Goal: Task Accomplishment & Management: Manage account settings

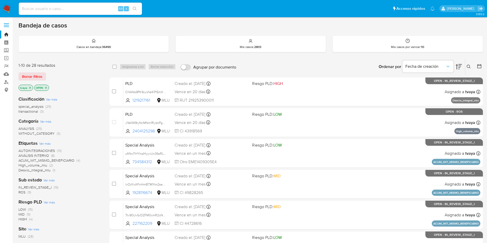
click at [19, 193] on span "ROS" at bounding box center [21, 192] width 7 height 5
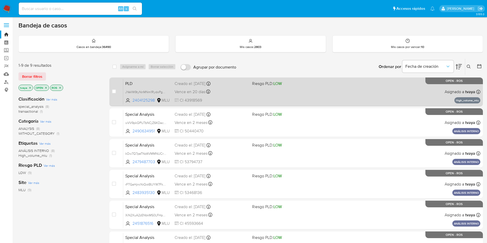
click at [264, 100] on div "PLD JYeVW9tyNnMNm1RydoPgBYLV 2404125298 MLU Riesgo PLD: LOW Creado el: 12/06/20…" at bounding box center [301, 92] width 357 height 26
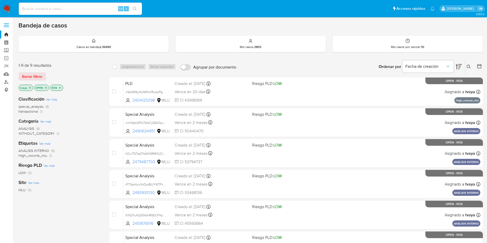
click at [79, 213] on div "Clasificación Ver más special_analysis (8) transactional (1) Categoría Ver más …" at bounding box center [59, 179] width 83 height 175
click at [74, 212] on div "Clasificación Ver más special_analysis (8) transactional (1) Categoría Ver más …" at bounding box center [59, 179] width 83 height 175
click at [61, 87] on icon "close-filter" at bounding box center [60, 87] width 3 height 3
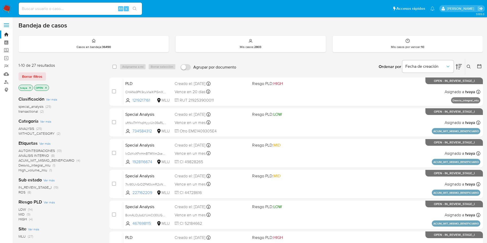
drag, startPoint x: 73, startPoint y: 14, endPoint x: 81, endPoint y: 4, distance: 12.5
click at [74, 13] on div "Alt s" at bounding box center [80, 9] width 123 height 12
click at [81, 4] on div "Alt s" at bounding box center [80, 9] width 123 height 12
click at [81, 8] on input at bounding box center [80, 8] width 123 height 7
paste input "88224070"
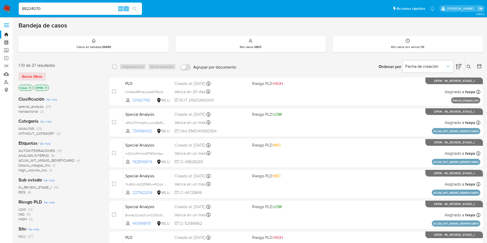
type input "88224070"
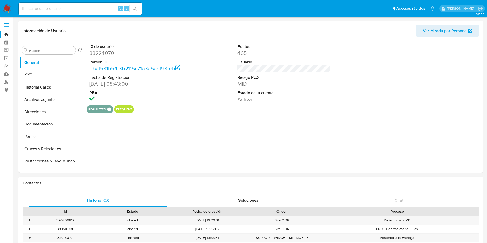
select select "10"
click at [36, 86] on button "Historial Casos" at bounding box center [50, 87] width 60 height 12
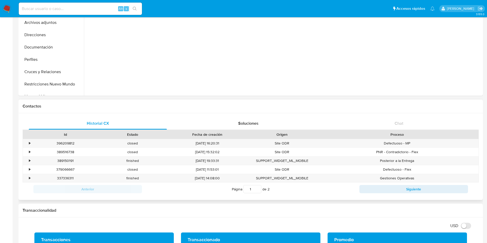
scroll to position [39, 0]
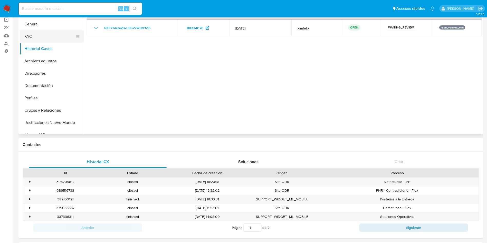
click at [35, 35] on button "KYC" at bounding box center [50, 36] width 60 height 12
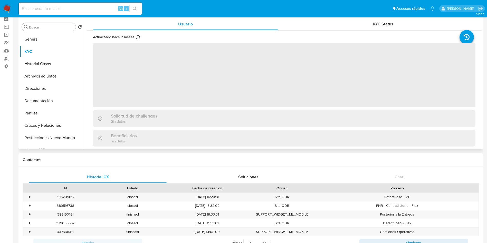
scroll to position [0, 0]
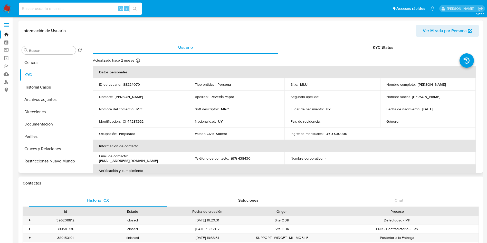
click at [63, 7] on input at bounding box center [80, 8] width 123 height 7
paste input "467698115"
type input "467698115"
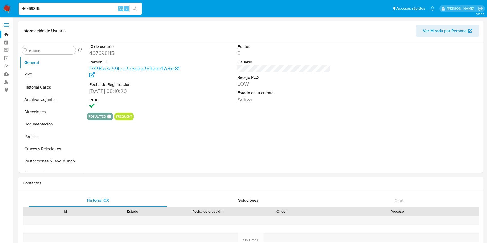
select select "10"
click at [44, 75] on button "KYC" at bounding box center [50, 75] width 60 height 12
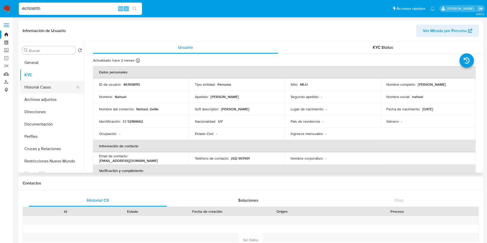
click at [43, 85] on button "Historial Casos" at bounding box center [50, 87] width 60 height 12
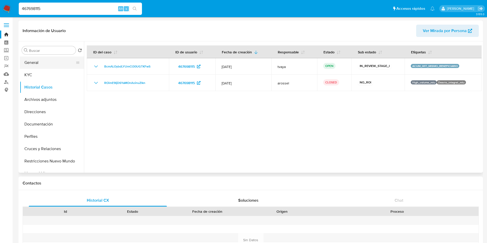
click at [43, 62] on button "General" at bounding box center [50, 63] width 60 height 12
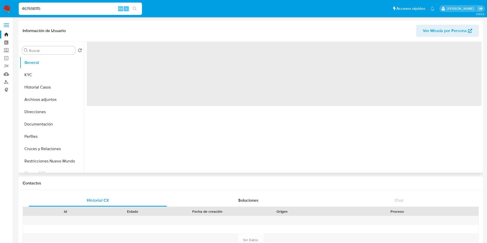
click at [104, 57] on span "‌" at bounding box center [284, 74] width 395 height 64
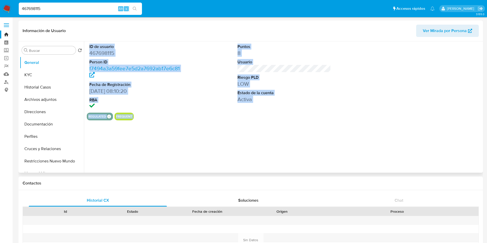
click at [104, 56] on dd "467698115" at bounding box center [136, 53] width 94 height 7
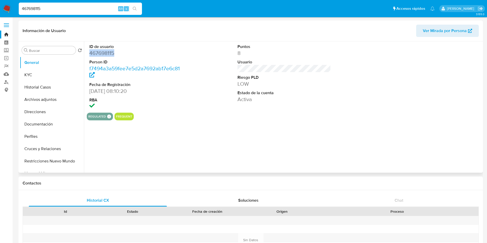
click at [104, 56] on dd "467698115" at bounding box center [136, 53] width 94 height 7
click at [105, 52] on dd "467698115" at bounding box center [136, 53] width 94 height 7
click at [102, 54] on dd "467698115" at bounding box center [136, 53] width 94 height 7
click at [103, 54] on dd "467698115" at bounding box center [136, 53] width 94 height 7
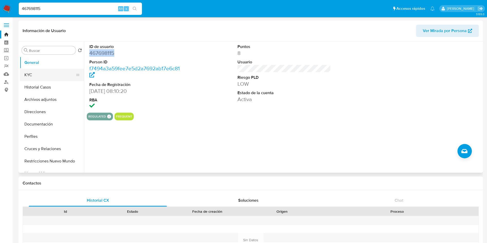
click at [34, 73] on button "KYC" at bounding box center [50, 75] width 60 height 12
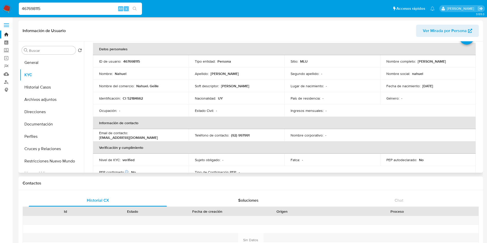
scroll to position [26, 0]
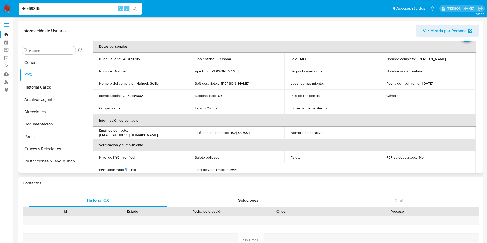
click at [132, 55] on td "ID de usuario : 467698115" at bounding box center [141, 59] width 96 height 12
click at [132, 60] on p "467698115" at bounding box center [131, 59] width 17 height 5
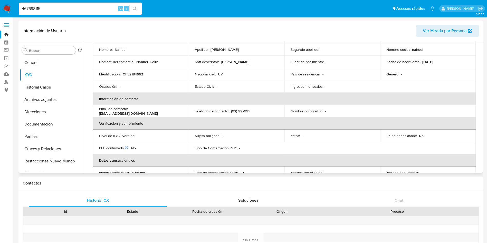
scroll to position [0, 0]
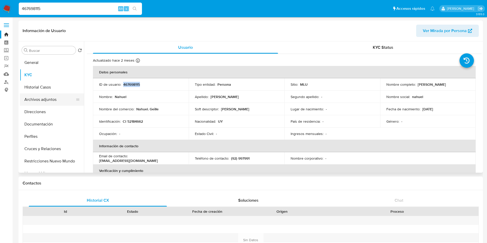
click at [49, 100] on button "Archivos adjuntos" at bounding box center [50, 100] width 60 height 12
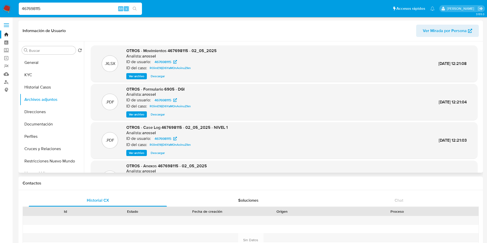
click at [138, 154] on span "Ver archivo" at bounding box center [136, 153] width 15 height 5
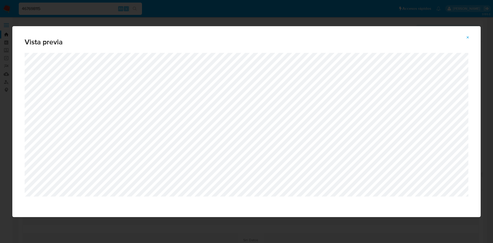
click at [366, 16] on div "Vista previa" at bounding box center [246, 121] width 493 height 243
click at [469, 36] on icon "Attachment preview" at bounding box center [468, 37] width 4 height 4
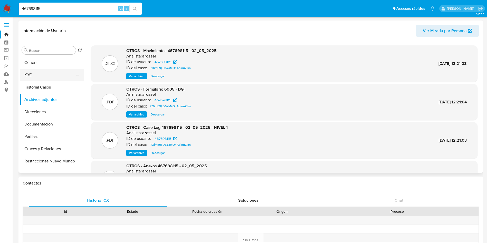
click at [36, 76] on button "KYC" at bounding box center [50, 75] width 60 height 12
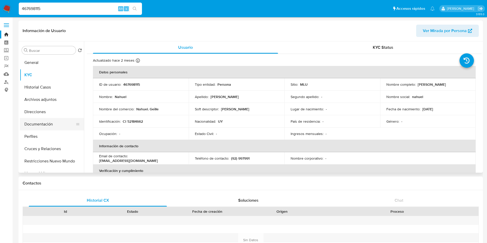
click at [32, 122] on button "Documentación" at bounding box center [50, 124] width 60 height 12
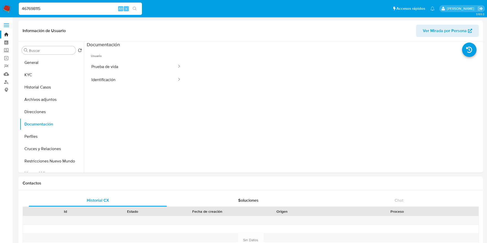
click at [130, 69] on button "Prueba de vida" at bounding box center [132, 66] width 91 height 13
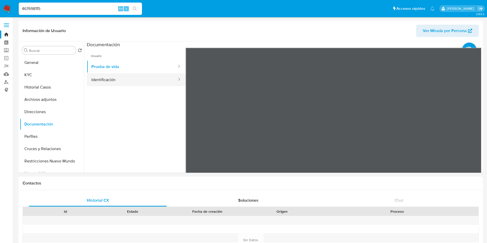
click at [130, 79] on button "Identificación" at bounding box center [132, 79] width 91 height 13
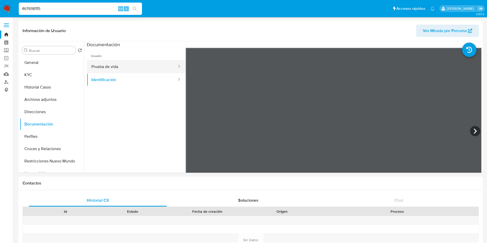
click at [150, 67] on button "Prueba de vida" at bounding box center [132, 66] width 91 height 13
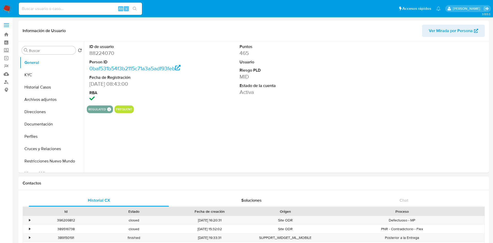
select select "10"
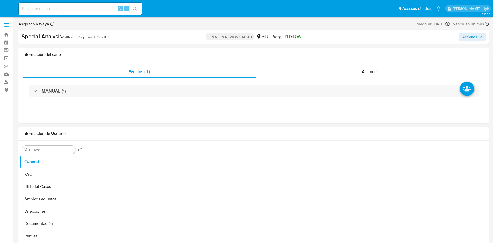
select select "10"
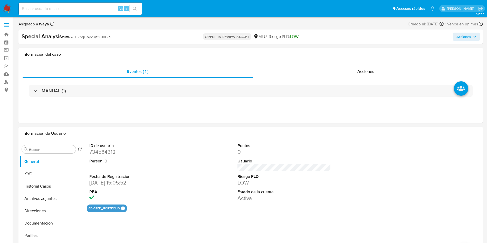
click at [8, 7] on img at bounding box center [7, 8] width 9 height 9
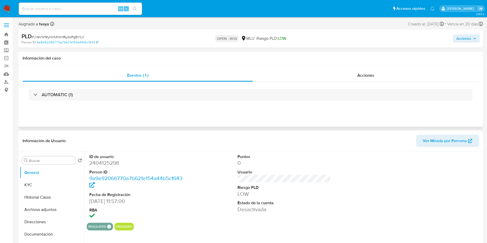
click at [388, 58] on h1 "Información del caso" at bounding box center [251, 58] width 457 height 5
click at [377, 76] on div "Acciones" at bounding box center [366, 75] width 226 height 12
select select "10"
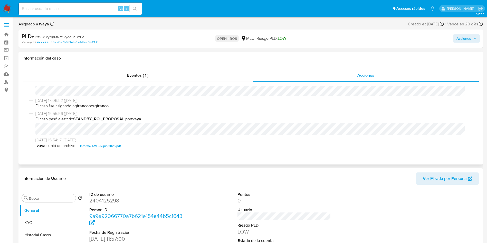
scroll to position [111, 0]
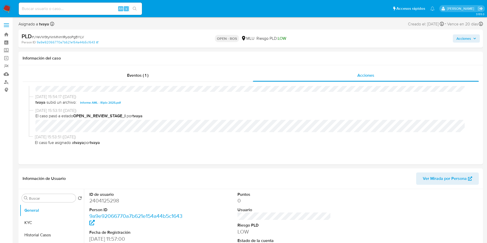
click at [472, 37] on span "Acciones" at bounding box center [467, 38] width 20 height 7
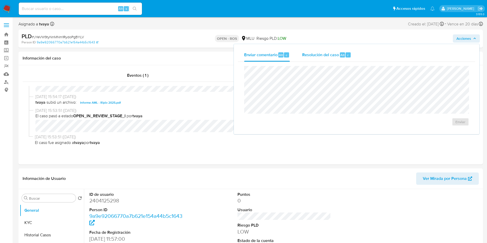
click at [312, 52] on span "Resolución del caso" at bounding box center [320, 55] width 37 height 6
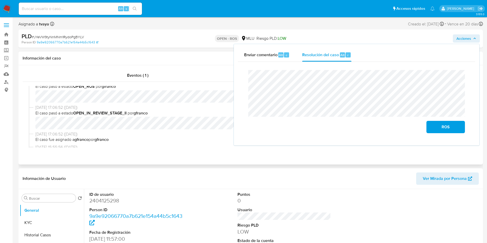
scroll to position [0, 0]
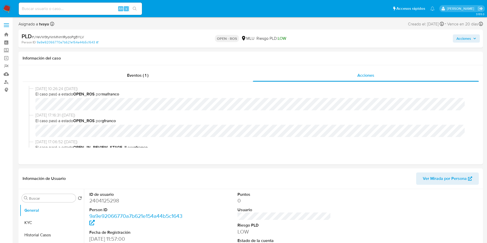
click at [466, 34] on span "Acciones" at bounding box center [464, 38] width 15 height 8
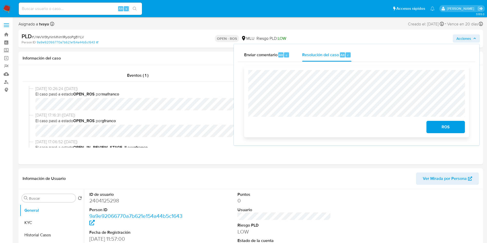
click at [440, 126] on span "ROS" at bounding box center [445, 127] width 25 height 11
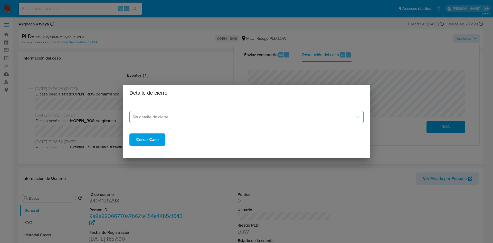
click at [185, 120] on button "Sin detalle de cierre" at bounding box center [246, 117] width 234 height 12
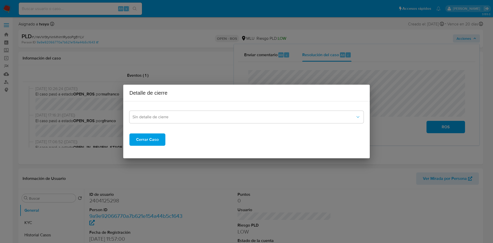
click at [144, 138] on span "Cerrar Caso" at bounding box center [147, 139] width 23 height 11
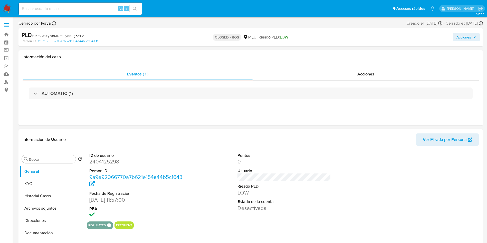
select select "10"
click at [35, 186] on button "KYC" at bounding box center [50, 184] width 60 height 12
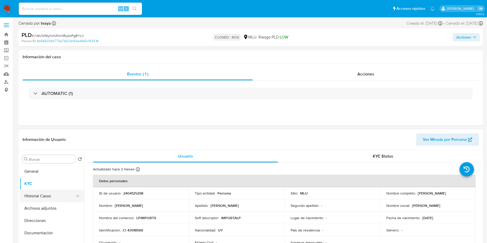
click at [44, 198] on button "Historial Casos" at bounding box center [50, 196] width 60 height 12
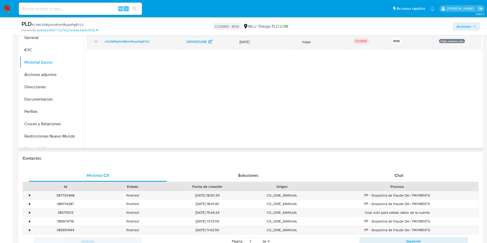
scroll to position [39, 0]
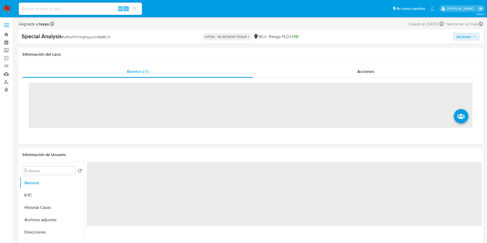
click at [476, 37] on icon "button" at bounding box center [474, 36] width 3 height 3
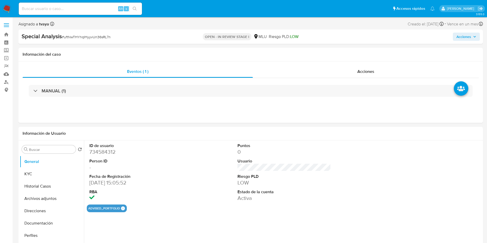
click at [461, 37] on span "Acciones" at bounding box center [464, 37] width 15 height 8
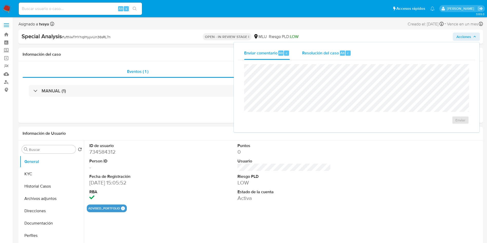
click at [317, 53] on span "Resolución del caso" at bounding box center [320, 53] width 37 height 6
select select "10"
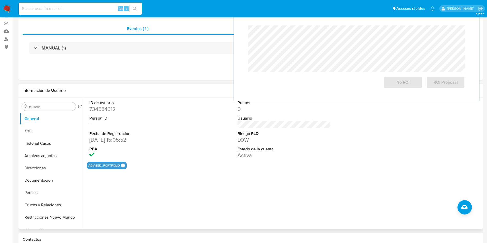
scroll to position [77, 0]
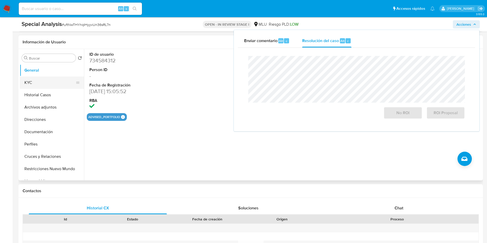
click at [33, 85] on button "KYC" at bounding box center [50, 83] width 60 height 12
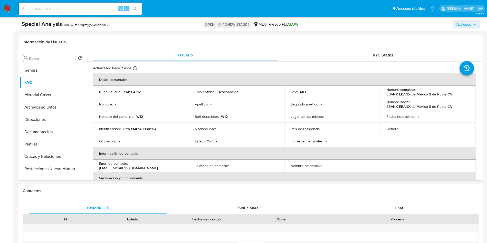
click at [464, 23] on span "Acciones" at bounding box center [464, 24] width 15 height 8
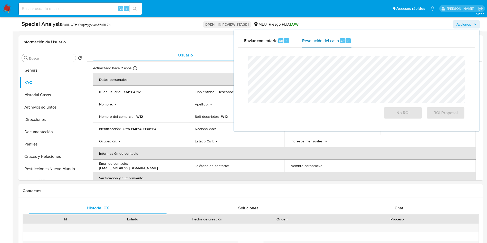
click at [335, 43] on span "Resolución del caso" at bounding box center [320, 41] width 37 height 6
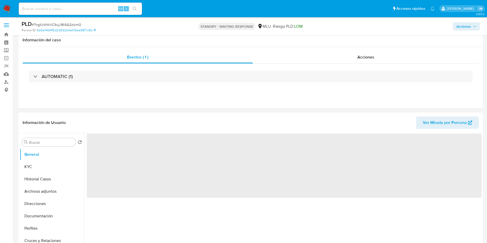
scroll to position [39, 0]
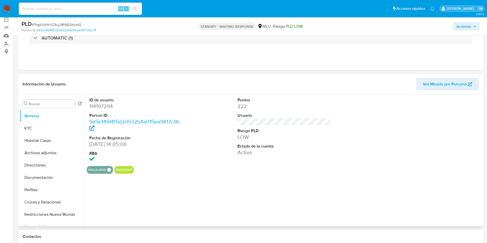
select select "10"
click at [34, 142] on button "Historial Casos" at bounding box center [50, 141] width 60 height 12
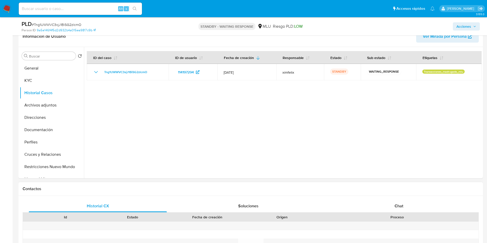
scroll to position [154, 0]
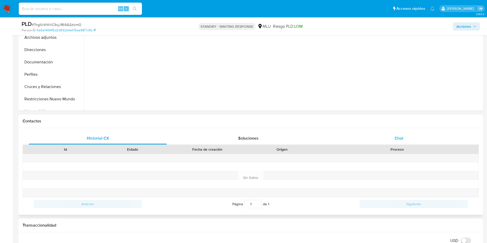
click at [397, 137] on span "Chat" at bounding box center [399, 138] width 9 height 6
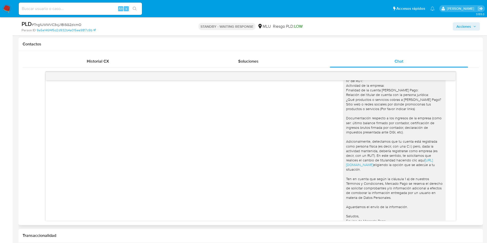
scroll to position [66, 0]
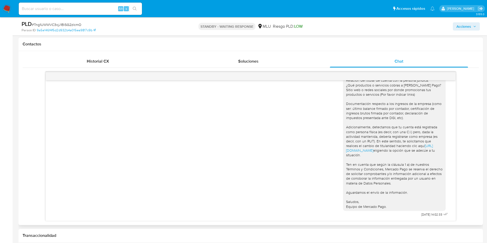
click at [293, 156] on div "Buenos [PERSON_NAME], Te contactamos ya que necesitamos verificar algunos datos…" at bounding box center [250, 122] width 397 height 192
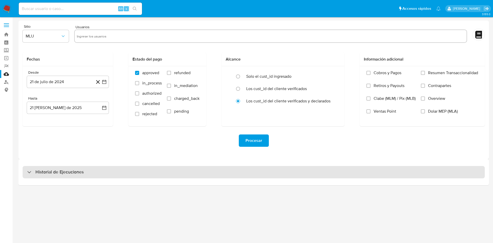
click at [81, 172] on h3 "Historial de Ejecuciones" at bounding box center [59, 172] width 48 height 6
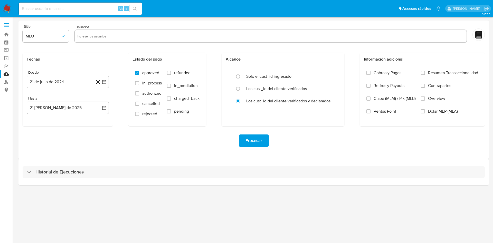
select select "10"
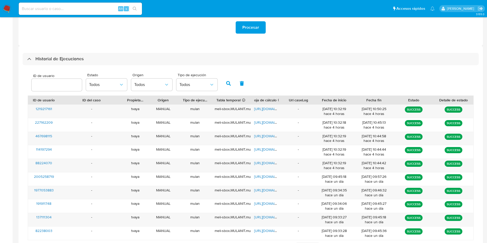
scroll to position [116, 0]
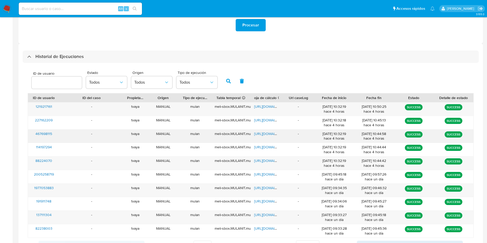
click at [268, 134] on span "https://docs.google.com/spreadsheets/d/1oWuPH1Zl9yxVwE-mCJ8tZyciDO6pHf2qHa1dxsP…" at bounding box center [271, 133] width 35 height 5
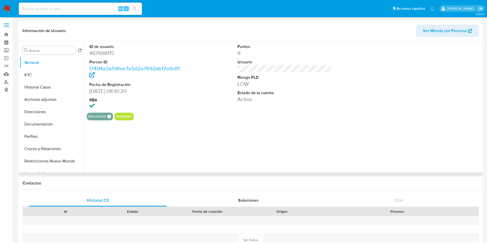
select select "10"
click at [48, 102] on button "Archivos adjuntos" at bounding box center [50, 100] width 60 height 12
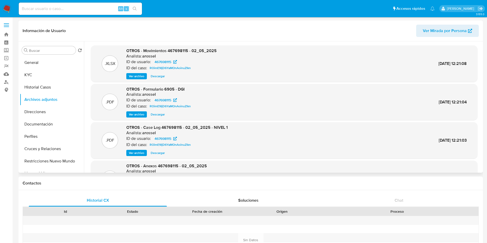
click at [137, 153] on span "Ver archivo" at bounding box center [136, 153] width 15 height 5
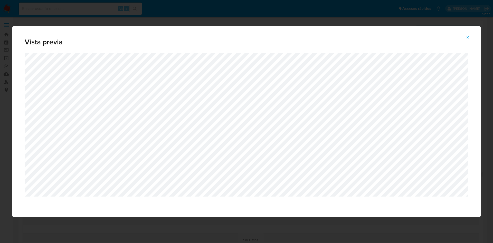
click at [300, 20] on div "Vista previa" at bounding box center [246, 121] width 493 height 243
click at [468, 39] on span "Attachment preview" at bounding box center [468, 37] width 4 height 7
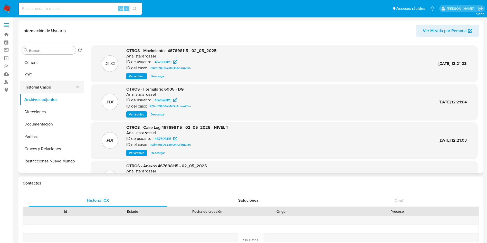
click at [45, 84] on button "Historial Casos" at bounding box center [50, 87] width 60 height 12
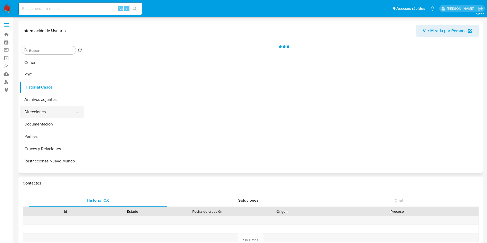
click at [53, 106] on button "Direcciones" at bounding box center [50, 112] width 60 height 12
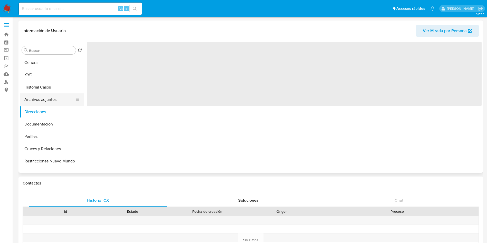
click at [52, 100] on button "Archivos adjuntos" at bounding box center [50, 100] width 60 height 12
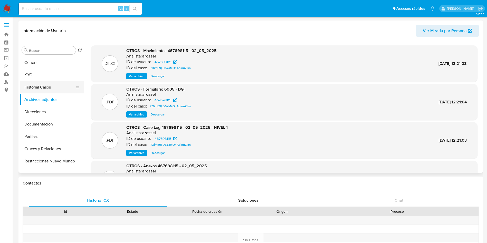
drag, startPoint x: 51, startPoint y: 78, endPoint x: 49, endPoint y: 85, distance: 6.7
click at [51, 78] on button "KYC" at bounding box center [52, 75] width 64 height 12
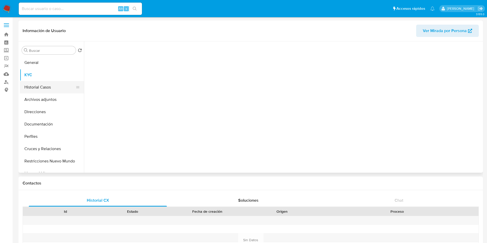
click at [45, 91] on button "Historial Casos" at bounding box center [50, 87] width 60 height 12
click at [46, 102] on button "Archivos adjuntos" at bounding box center [50, 100] width 60 height 12
click at [45, 89] on button "Historial Casos" at bounding box center [50, 87] width 60 height 12
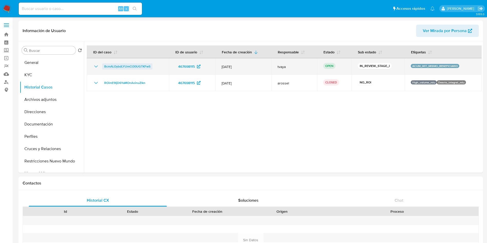
click at [140, 66] on span "BcmALOybdLYUmCt30UGTKFwS" at bounding box center [127, 66] width 46 height 6
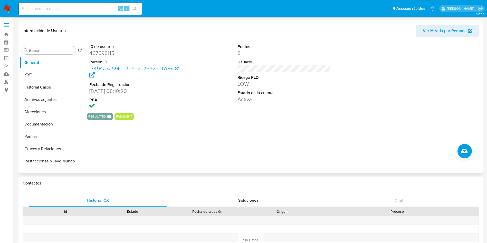
select select "10"
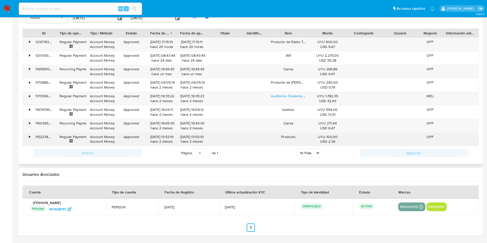
scroll to position [400, 0]
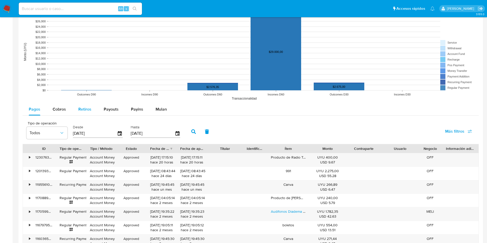
click at [85, 106] on div "Retiros" at bounding box center [84, 109] width 13 height 12
select select "10"
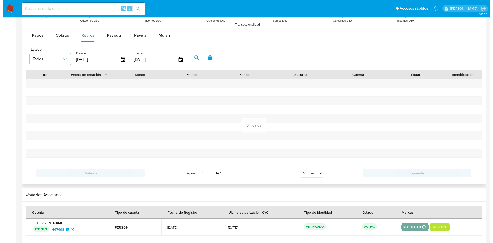
scroll to position [477, 0]
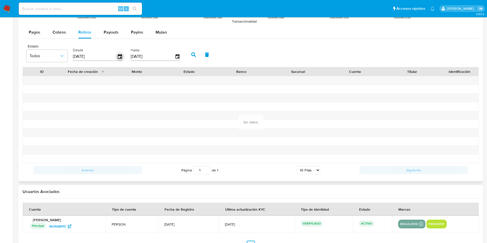
click at [120, 58] on icon "button" at bounding box center [120, 56] width 4 height 5
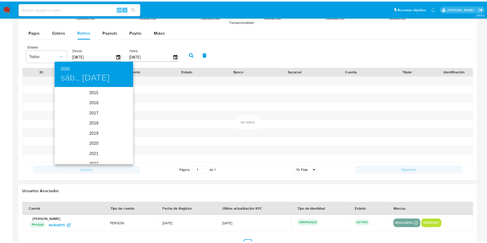
scroll to position [72, 0]
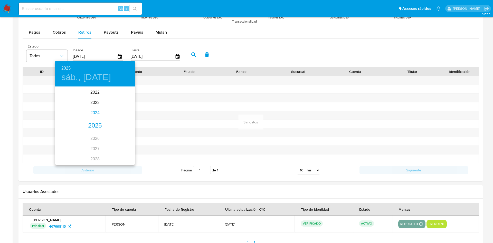
click at [94, 111] on div "2024" at bounding box center [95, 113] width 80 height 10
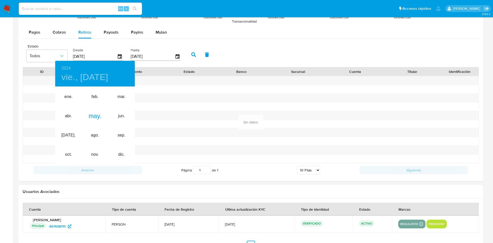
type input "[DATE]"
click at [99, 117] on div "may." at bounding box center [95, 116] width 26 height 19
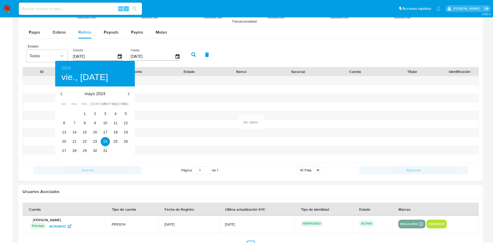
click at [195, 55] on div at bounding box center [246, 121] width 493 height 243
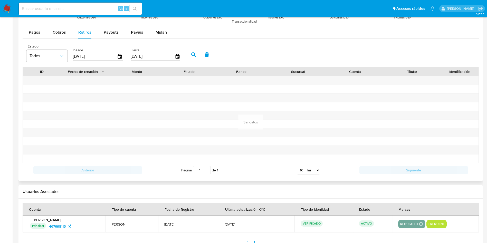
click at [193, 54] on icon "button" at bounding box center [193, 54] width 5 height 5
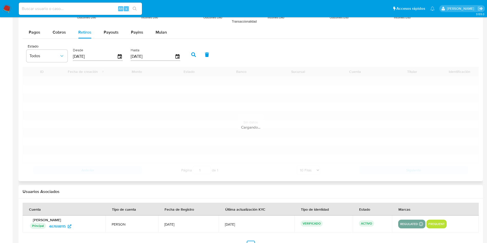
scroll to position [434, 0]
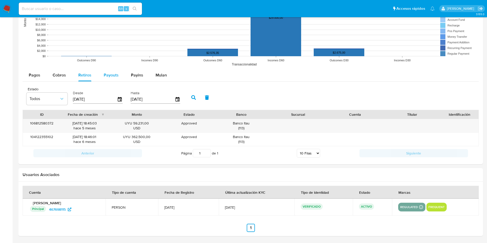
click at [115, 72] on span "Payouts" at bounding box center [111, 75] width 15 height 6
select select "10"
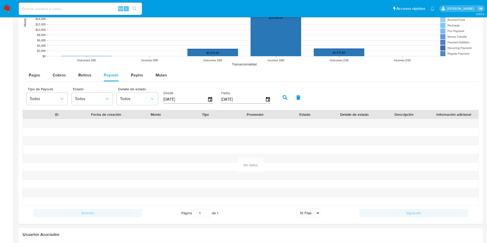
click at [211, 102] on div "[DATE]" at bounding box center [188, 99] width 50 height 8
click at [207, 102] on input "[DATE]" at bounding box center [185, 99] width 44 height 8
click at [210, 100] on icon "button" at bounding box center [210, 99] width 9 height 9
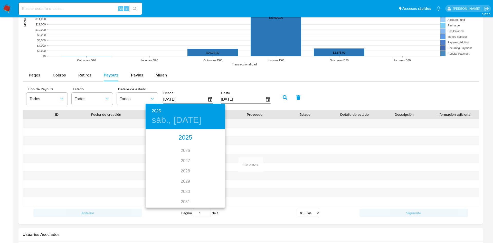
click at [183, 137] on div "2025" at bounding box center [186, 138] width 80 height 10
click at [183, 137] on div "feb." at bounding box center [185, 139] width 26 height 19
click at [184, 138] on p "febrero 2025" at bounding box center [185, 137] width 55 height 6
click at [191, 186] on span "21" at bounding box center [195, 184] width 9 height 5
type input "21/02/2025"
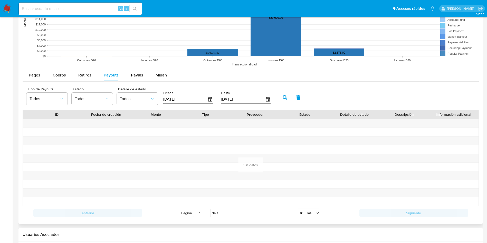
click at [287, 94] on button "button" at bounding box center [284, 97] width 13 height 12
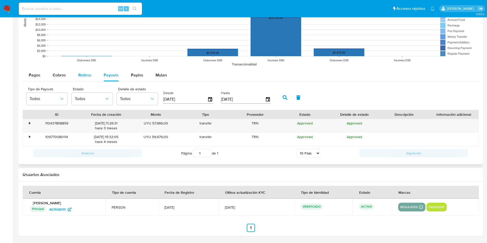
click at [78, 71] on div "Retiros" at bounding box center [84, 75] width 13 height 12
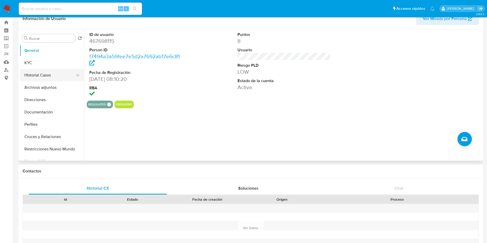
scroll to position [0, 0]
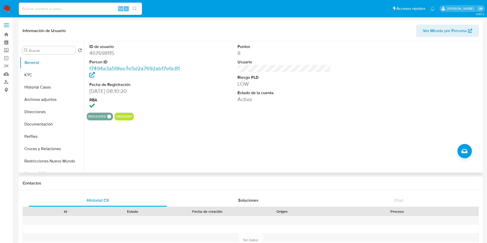
click at [102, 55] on dd "467698115" at bounding box center [136, 53] width 94 height 7
click at [103, 55] on dd "467698115" at bounding box center [136, 53] width 94 height 7
click at [105, 51] on dd "467698115" at bounding box center [136, 53] width 94 height 7
copy dd "467698115"
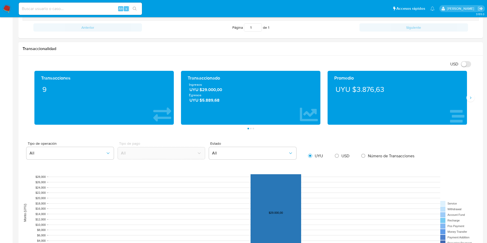
scroll to position [385, 0]
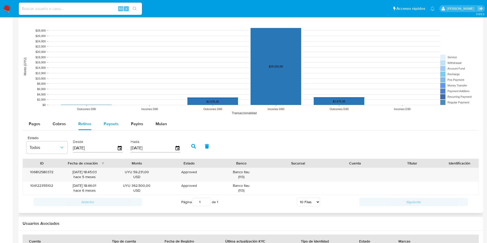
click at [105, 125] on span "Payouts" at bounding box center [111, 124] width 15 height 6
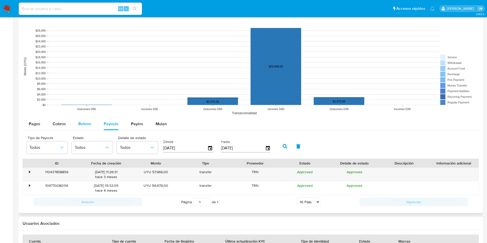
click at [80, 127] on span "Retiros" at bounding box center [84, 124] width 13 height 6
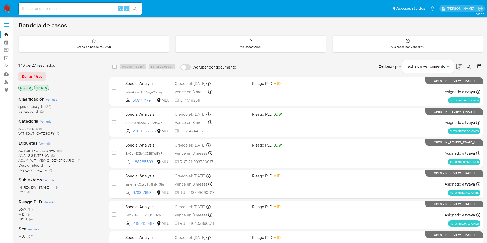
click at [94, 13] on div "Alt s" at bounding box center [80, 9] width 123 height 12
drag, startPoint x: 95, startPoint y: 12, endPoint x: 99, endPoint y: 11, distance: 3.7
click at [96, 12] on div "Alt s" at bounding box center [80, 9] width 123 height 12
click at [99, 10] on input at bounding box center [80, 8] width 123 height 7
paste input "467698115, 249642849"
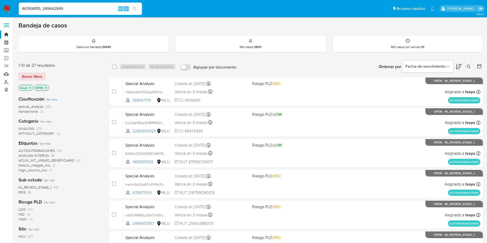
drag, startPoint x: 43, startPoint y: 8, endPoint x: 0, endPoint y: 8, distance: 43.2
click at [0, 8] on nav "Pausado Ver notificaciones 467698115, 249642849 Alt s Accesos rápidos Presiona …" at bounding box center [243, 8] width 487 height 17
type input "249642849"
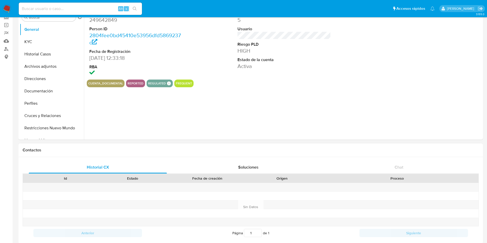
select select "10"
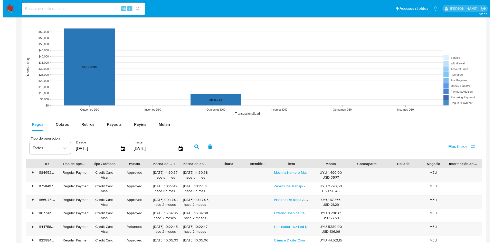
scroll to position [462, 0]
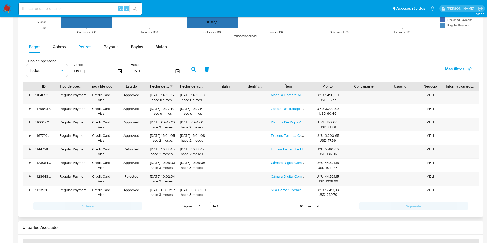
click at [82, 44] on span "Retiros" at bounding box center [84, 47] width 13 height 6
select select "10"
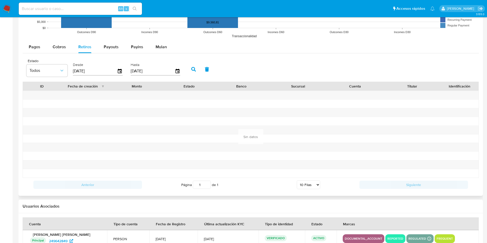
click at [125, 71] on div "Desde 24/05/2025" at bounding box center [99, 69] width 54 height 21
click at [123, 71] on div "Desde 24/05/2025" at bounding box center [99, 69] width 54 height 21
click at [121, 71] on icon "button" at bounding box center [120, 71] width 9 height 9
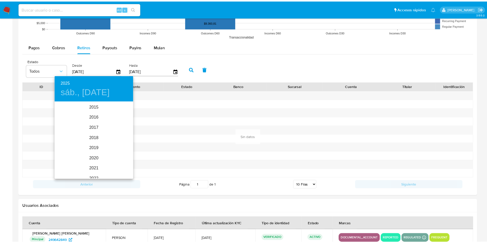
scroll to position [72, 0]
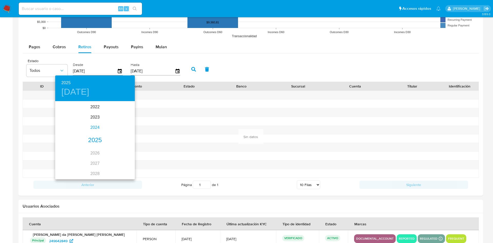
click at [94, 132] on div "2024" at bounding box center [95, 128] width 80 height 10
type input "24/05/2024"
click at [92, 129] on div "may." at bounding box center [95, 130] width 26 height 19
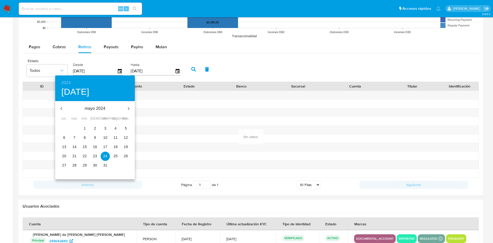
click at [105, 157] on p "24" at bounding box center [105, 156] width 4 height 5
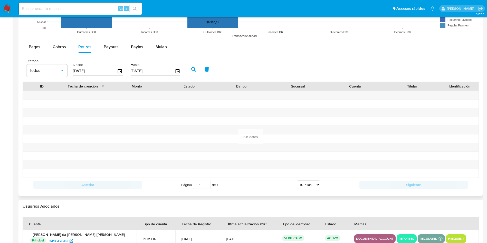
click at [192, 69] on icon "button" at bounding box center [193, 69] width 5 height 5
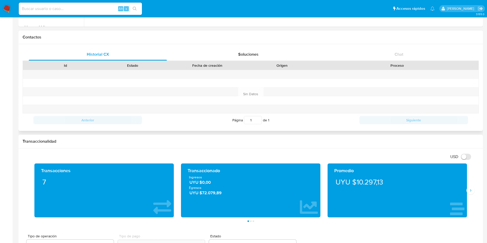
scroll to position [0, 0]
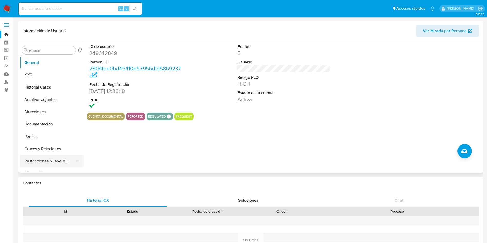
click at [47, 163] on button "Restricciones Nuevo Mundo" at bounding box center [50, 161] width 60 height 12
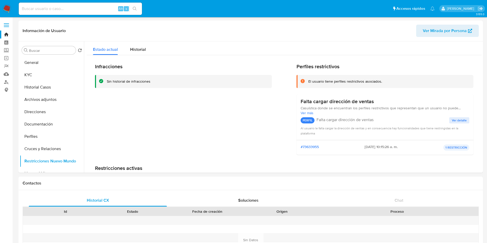
click at [34, 12] on input at bounding box center [80, 8] width 123 height 7
paste input "265468340"
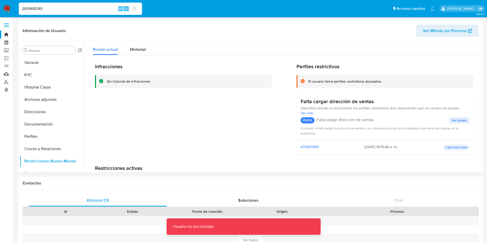
click at [46, 10] on input "265468340" at bounding box center [80, 8] width 123 height 7
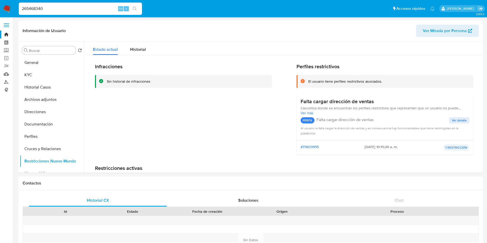
type input "265468340"
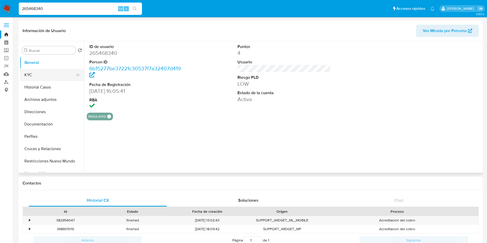
select select "10"
click at [43, 73] on button "KYC" at bounding box center [50, 75] width 60 height 12
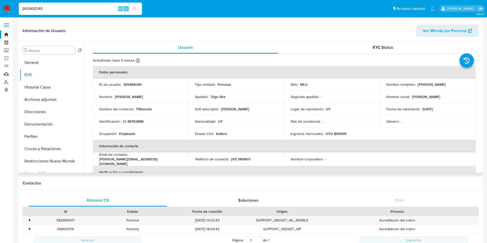
drag, startPoint x: 447, startPoint y: 84, endPoint x: 426, endPoint y: 87, distance: 21.7
click at [426, 87] on div "Nombre completo : Joaquin Trigo Sire" at bounding box center [428, 84] width 83 height 5
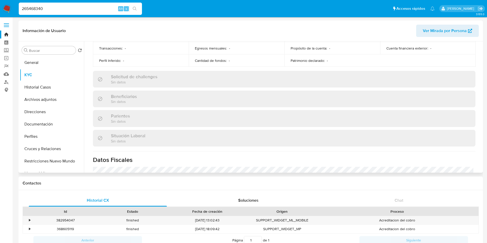
scroll to position [253, 0]
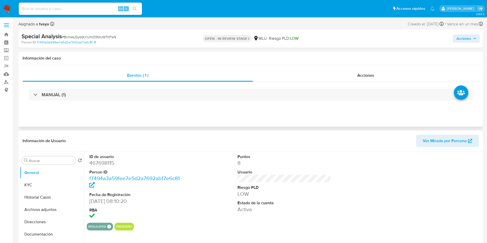
select select "10"
click at [39, 209] on button "Archivos adjuntos" at bounding box center [50, 210] width 60 height 12
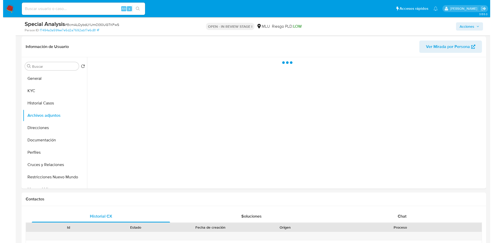
scroll to position [77, 0]
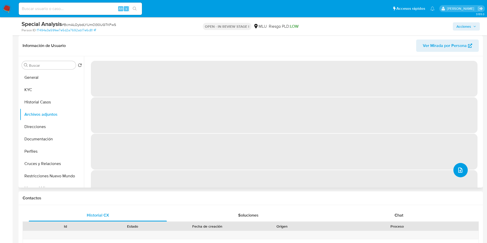
click at [454, 170] on button "upload-file" at bounding box center [461, 170] width 14 height 14
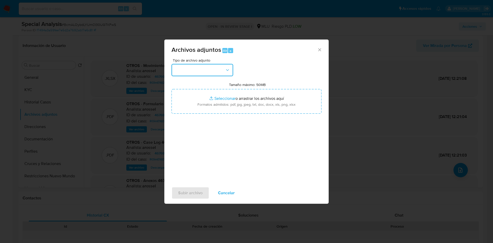
click at [222, 72] on button "button" at bounding box center [203, 70] width 62 height 12
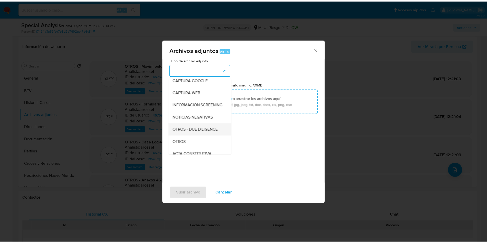
scroll to position [39, 0]
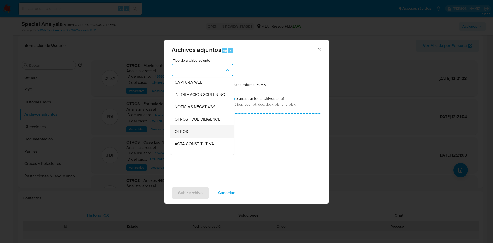
click at [176, 134] on span "OTROS" at bounding box center [181, 131] width 13 height 5
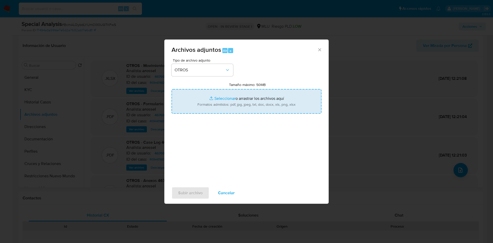
click at [225, 104] on input "Tamaño máximo: 50MB Seleccionar archivos" at bounding box center [247, 101] width 150 height 25
type input "C:\fakepath\467698115 - Movimientos.xlsx"
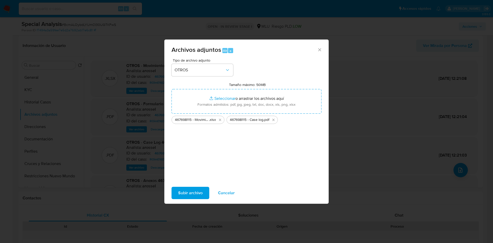
click at [197, 194] on span "Subir archivo" at bounding box center [190, 193] width 24 height 11
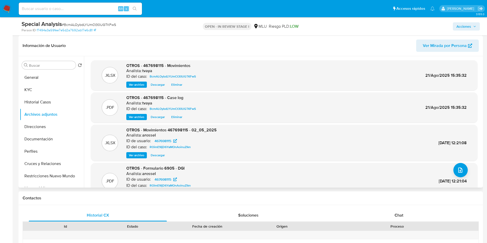
click at [175, 86] on span "Eliminar" at bounding box center [176, 84] width 11 height 5
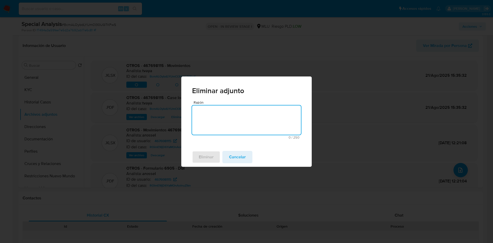
click at [239, 156] on span "Cancelar" at bounding box center [237, 157] width 17 height 11
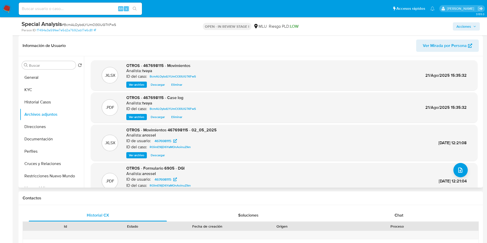
click at [180, 119] on span "Eliminar" at bounding box center [176, 117] width 11 height 5
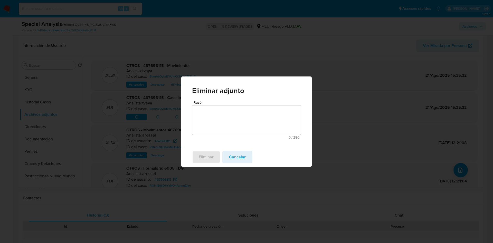
click at [230, 159] on span "Cancelar" at bounding box center [237, 157] width 17 height 11
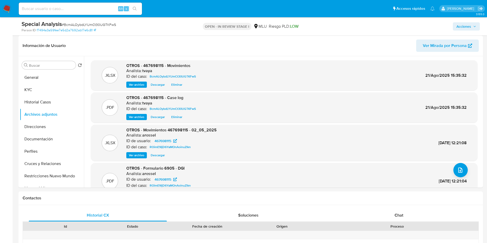
click at [463, 29] on span "Acciones" at bounding box center [464, 26] width 15 height 8
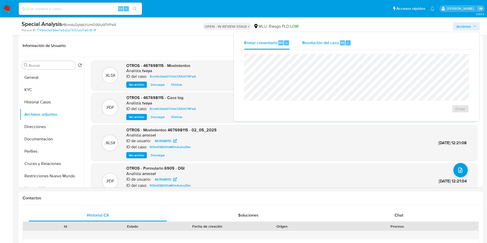
click at [321, 42] on span "Resolución del caso" at bounding box center [320, 43] width 37 height 6
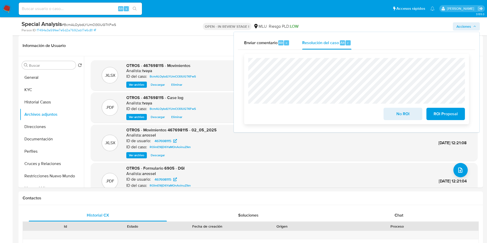
click at [248, 64] on div "No ROI ROI Proposal" at bounding box center [356, 89] width 225 height 70
click at [400, 119] on span "No ROI" at bounding box center [403, 113] width 25 height 11
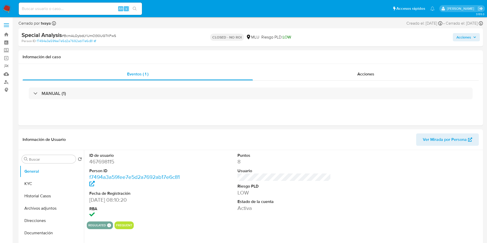
select select "10"
click at [32, 180] on button "KYC" at bounding box center [50, 184] width 60 height 12
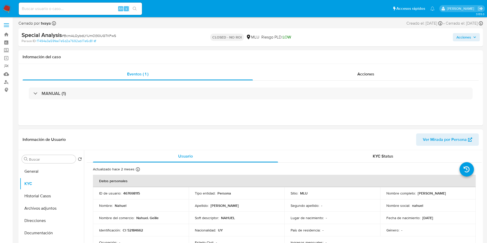
scroll to position [39, 0]
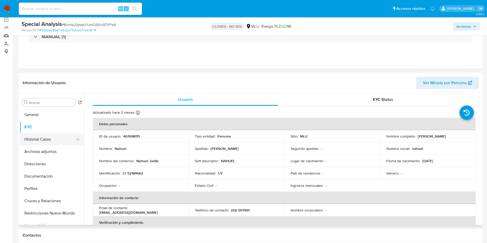
click at [31, 144] on button "Historial Casos" at bounding box center [50, 139] width 60 height 12
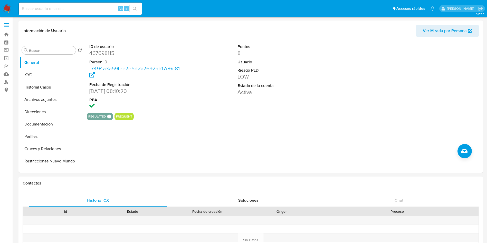
select select "10"
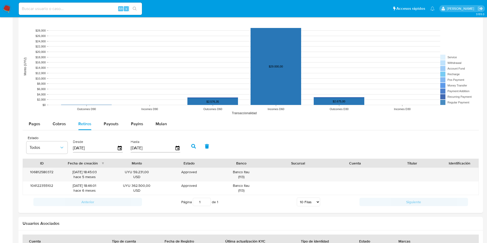
drag, startPoint x: 8, startPoint y: 9, endPoint x: 29, endPoint y: 1, distance: 22.0
click at [8, 9] on img at bounding box center [7, 8] width 9 height 9
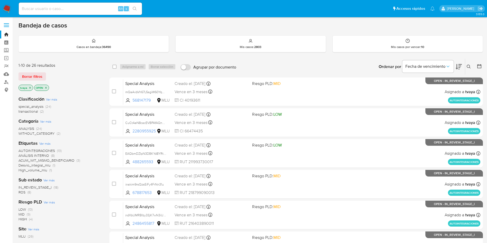
click at [27, 193] on span "ROS (8)" at bounding box center [24, 192] width 13 height 5
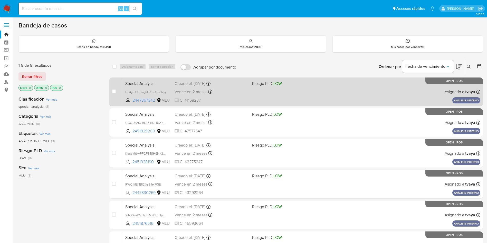
click at [261, 92] on div "Special Analysis C94yEKXFmiljhG7JRKiBcQyj 2447367342 MLU Riesgo PLD: LOW Creado…" at bounding box center [301, 92] width 357 height 26
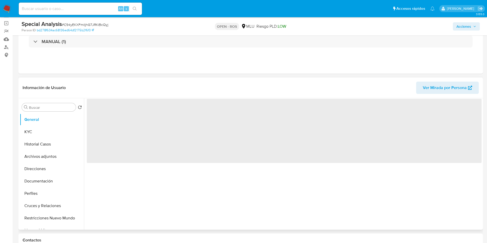
scroll to position [77, 0]
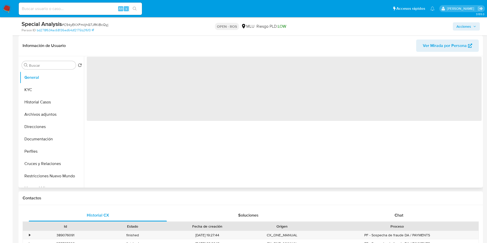
select select "10"
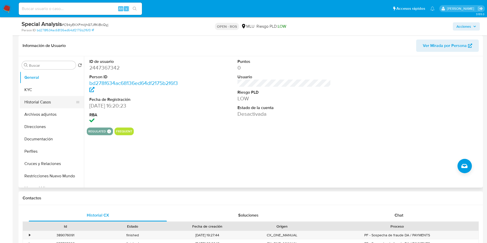
click at [35, 100] on button "Historial Casos" at bounding box center [50, 102] width 60 height 12
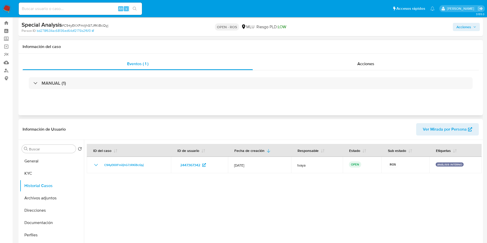
scroll to position [0, 0]
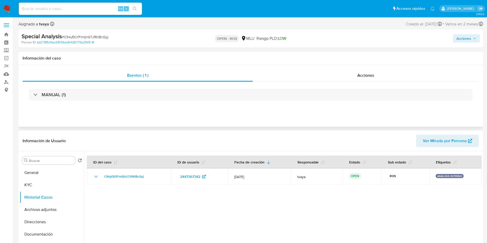
click at [361, 66] on div "Eventos ( 1 ) Acciones MANUAL (1)" at bounding box center [250, 96] width 465 height 62
click at [361, 79] on div "Acciones" at bounding box center [366, 75] width 226 height 12
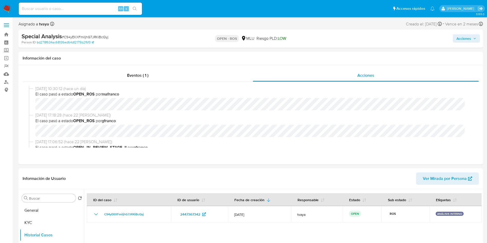
click at [465, 40] on span "Acciones" at bounding box center [464, 38] width 15 height 8
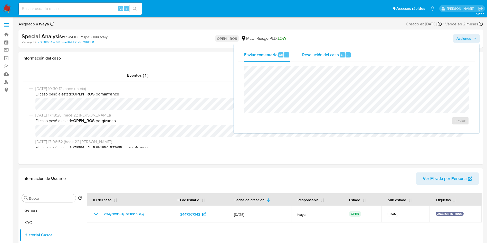
click at [312, 58] on div "Resolución del caso Alt r" at bounding box center [326, 54] width 49 height 13
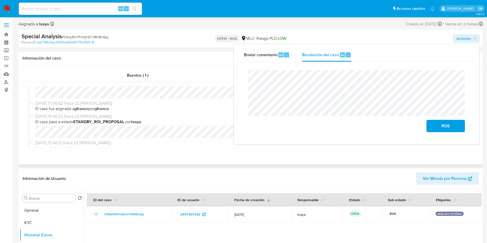
scroll to position [77, 0]
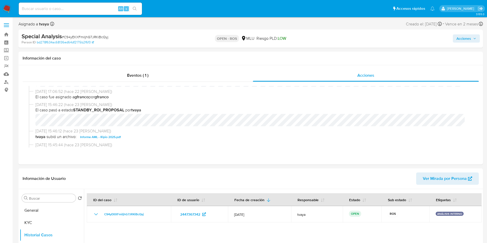
click at [463, 40] on span "Acciones" at bounding box center [464, 38] width 15 height 8
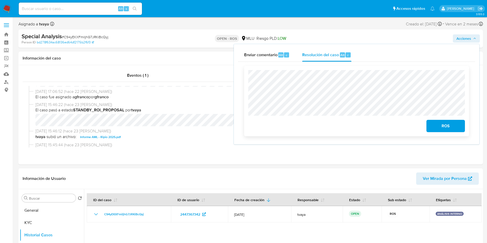
click at [448, 126] on span "ROS" at bounding box center [445, 125] width 25 height 11
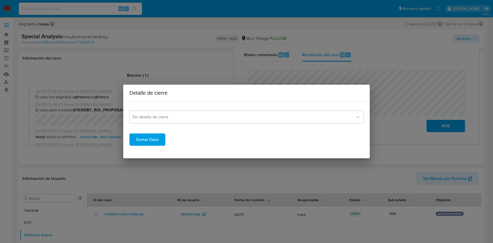
click at [143, 142] on span "Cerrar Caso" at bounding box center [147, 139] width 23 height 11
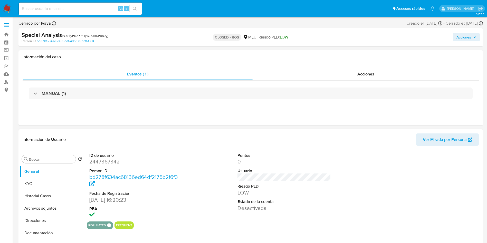
select select "10"
click at [38, 192] on button "Historial Casos" at bounding box center [50, 196] width 60 height 12
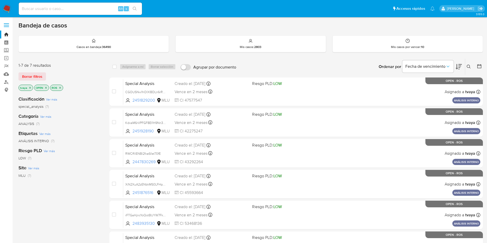
click at [65, 176] on div "MLU (7)" at bounding box center [59, 175] width 83 height 5
click at [11, 8] on img at bounding box center [7, 8] width 9 height 9
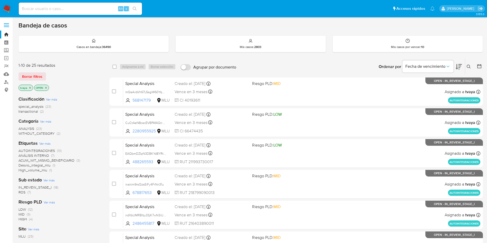
click at [20, 194] on span "ROS" at bounding box center [21, 192] width 7 height 5
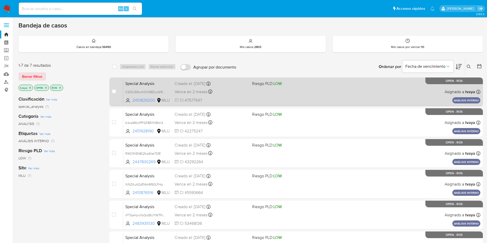
click at [271, 90] on div "Special Analysis CGOUSNw1hOlXlBDLn6rRwBY8 2451829200 MLU Riesgo PLD: LOW Creado…" at bounding box center [301, 92] width 357 height 26
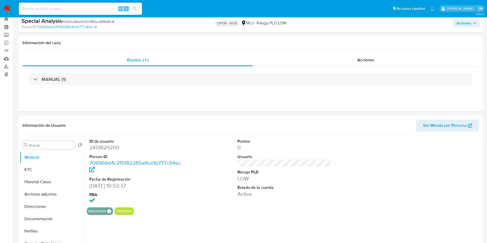
scroll to position [39, 0]
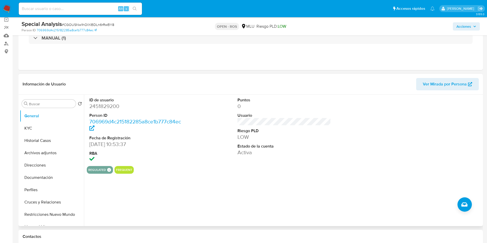
select select "10"
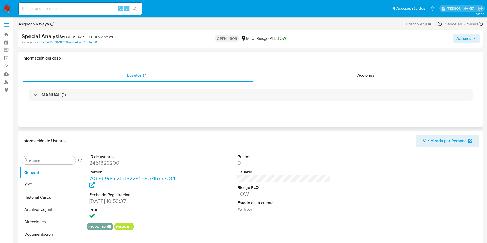
click at [407, 83] on div "MANUAL (1)" at bounding box center [251, 95] width 457 height 26
click at [395, 75] on div "Acciones" at bounding box center [366, 75] width 226 height 12
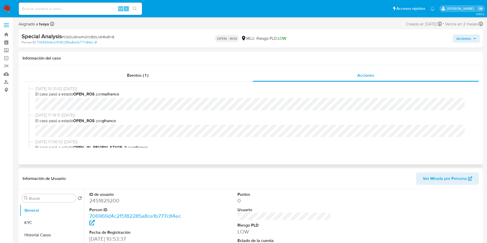
click at [32, 105] on div "[DATE] 10:31:02 ([DATE]) El caso pasó a estado OPEN_ROS por [PERSON_NAME]" at bounding box center [251, 99] width 444 height 27
click at [459, 38] on span "Acciones" at bounding box center [464, 38] width 15 height 8
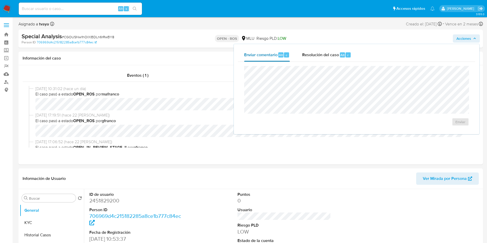
click at [293, 53] on button "Enviar comentario Alt c" at bounding box center [267, 54] width 58 height 13
click at [323, 57] on span "Resolución del caso" at bounding box center [320, 55] width 37 height 6
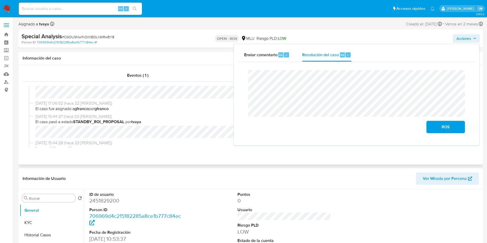
scroll to position [77, 0]
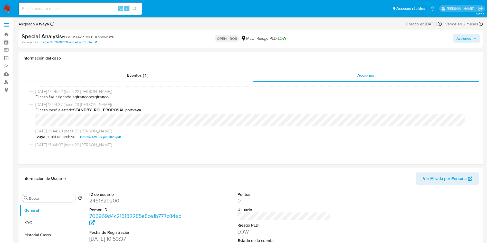
click at [463, 37] on span "Acciones" at bounding box center [464, 38] width 15 height 8
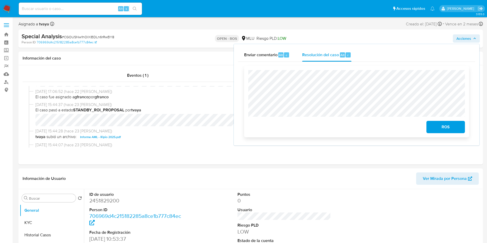
click at [443, 127] on span "ROS" at bounding box center [445, 127] width 25 height 11
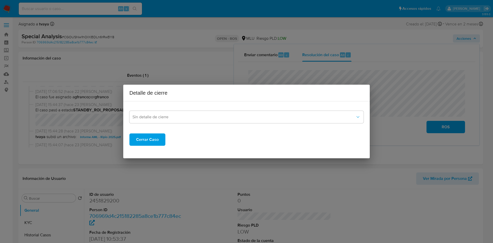
click at [147, 138] on span "Cerrar Caso" at bounding box center [147, 139] width 23 height 11
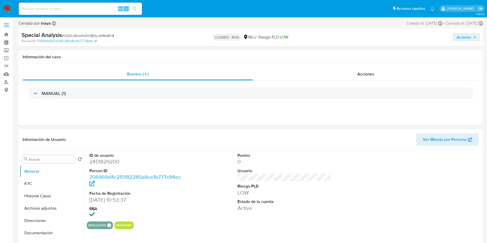
select select "10"
click at [221, 212] on div "ID de usuario 2451829200 Person ID 706969d4c215182285a8ce1b777c84ec Fecha de Re…" at bounding box center [284, 185] width 395 height 71
click at [467, 45] on div "Special Analysis # CGOUSNw1hOlXlBDLn6rRwBY8 Person ID 706969d4c215182285a8ce1b7…" at bounding box center [250, 37] width 465 height 18
click at [465, 29] on div "Special Analysis # CGOUSNw1hOlXlBDLn6rRwBY8 Person ID 706969d4c215182285a8ce1b7…" at bounding box center [250, 37] width 465 height 18
click at [465, 35] on span "Acciones" at bounding box center [464, 37] width 15 height 8
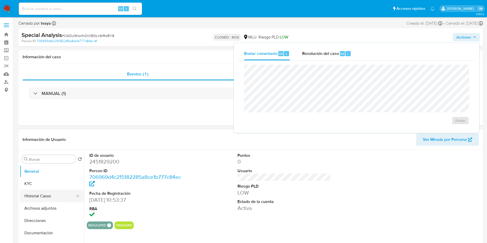
click at [43, 197] on button "Historial Casos" at bounding box center [50, 196] width 60 height 12
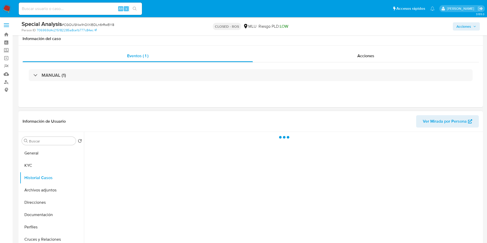
scroll to position [39, 0]
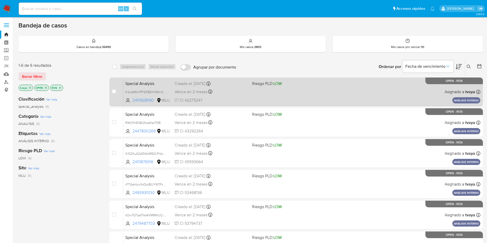
click at [311, 97] on div "Special Analysis KdxaM6rVPFGF8EI1H9Nn3FdP 2451928190 MLU Riesgo PLD: LOW Creado…" at bounding box center [301, 92] width 357 height 26
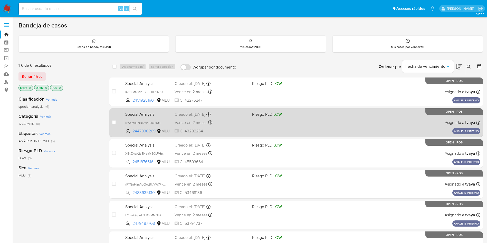
click at [271, 131] on div "Special Analysis RWCffilENBl2fxa6IleI70fE 2447830269 MLU Riesgo PLD: LOW Creado…" at bounding box center [301, 123] width 357 height 26
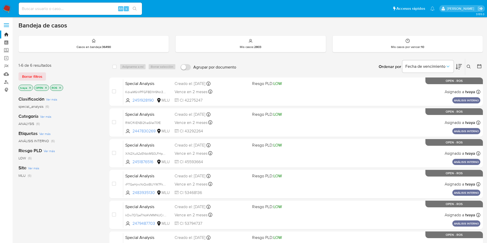
click at [9, 7] on img at bounding box center [7, 8] width 9 height 9
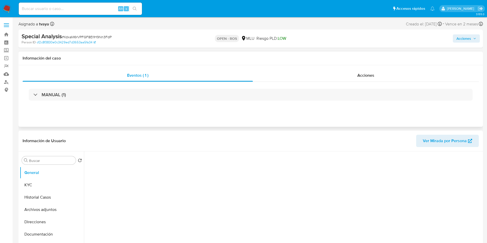
select select "10"
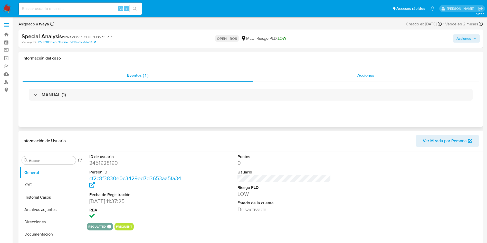
click at [375, 81] on div "Acciones" at bounding box center [366, 75] width 226 height 12
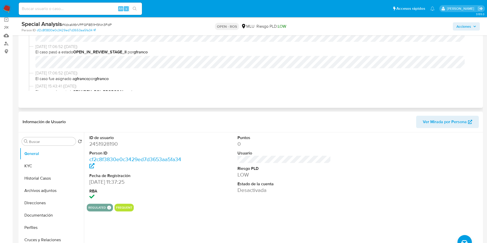
scroll to position [77, 0]
click at [474, 26] on icon "button" at bounding box center [475, 26] width 2 height 1
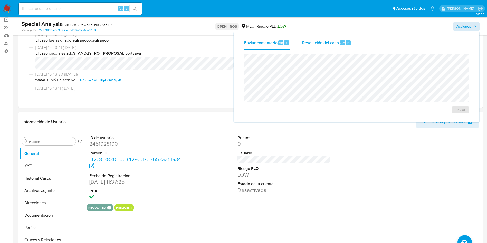
click at [343, 44] on span "Alt" at bounding box center [343, 42] width 4 height 5
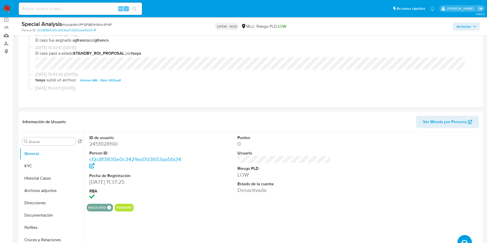
click at [469, 23] on span "Acciones" at bounding box center [464, 26] width 15 height 8
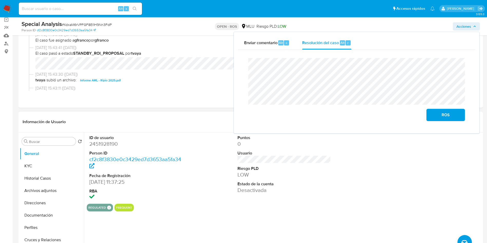
scroll to position [308, 0]
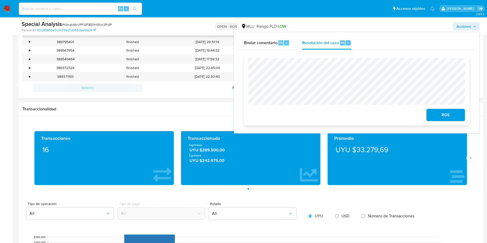
click at [405, 106] on div "ROS" at bounding box center [356, 89] width 217 height 63
click at [440, 118] on span "ROS" at bounding box center [445, 114] width 25 height 11
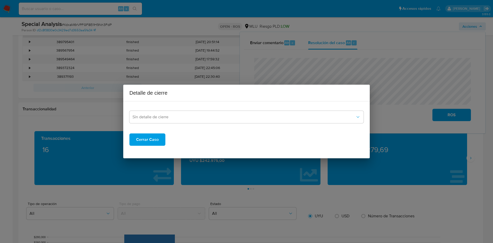
click at [151, 141] on span "Cerrar Caso" at bounding box center [147, 139] width 23 height 11
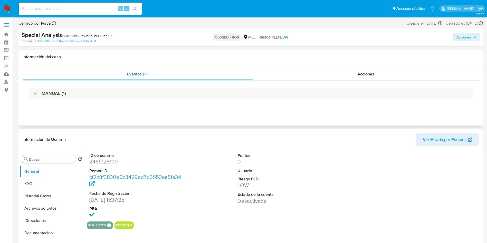
select select "10"
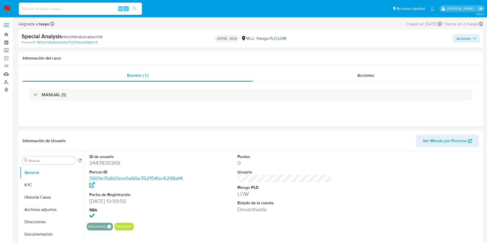
select select "10"
click at [407, 71] on div "Acciones" at bounding box center [366, 75] width 226 height 12
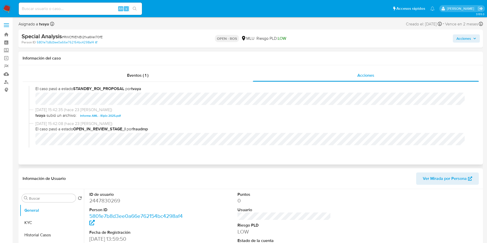
scroll to position [111, 0]
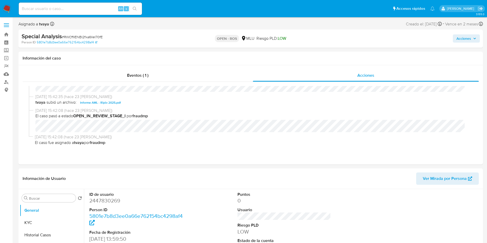
click at [470, 36] on span "Acciones" at bounding box center [464, 38] width 15 height 8
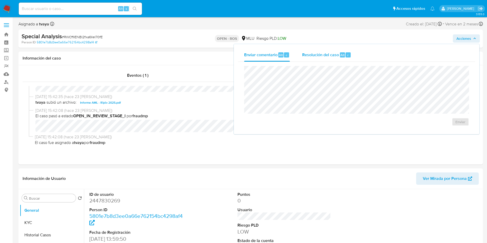
click at [299, 55] on button "Resolución del caso Alt r" at bounding box center [326, 54] width 61 height 13
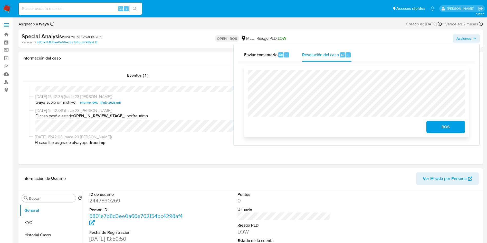
click at [449, 129] on span "ROS" at bounding box center [445, 127] width 25 height 11
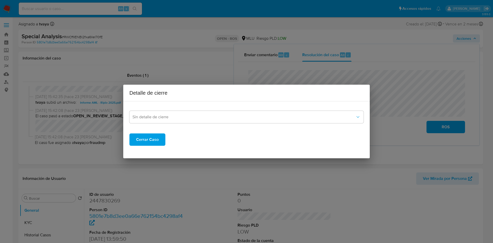
click at [156, 144] on span "Cerrar Caso" at bounding box center [147, 139] width 23 height 11
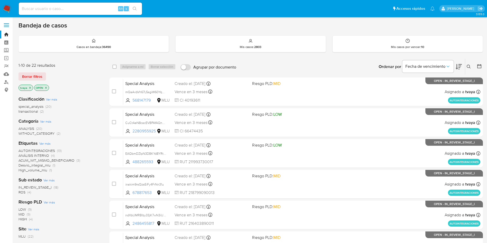
click at [22, 193] on span "ROS" at bounding box center [21, 192] width 7 height 5
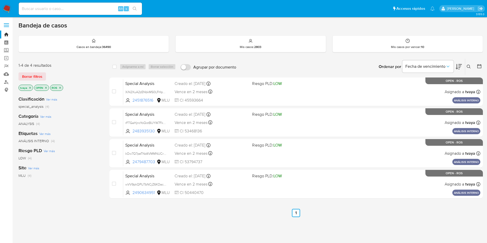
click at [317, 65] on div "Ordenar por Fecha de vencimiento No es posible ordenar los resultados mientras …" at bounding box center [361, 67] width 244 height 16
drag, startPoint x: 317, startPoint y: 65, endPoint x: 262, endPoint y: 206, distance: 151.0
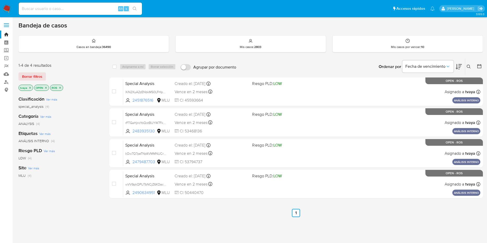
click at [262, 212] on ul "Anterior 1 Siguiente" at bounding box center [296, 213] width 374 height 8
click at [96, 126] on div "ANALYSIS (4)" at bounding box center [59, 124] width 83 height 5
click at [7, 11] on img at bounding box center [7, 8] width 9 height 9
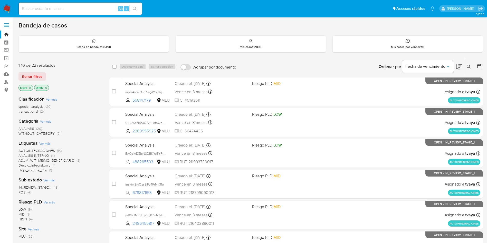
click at [19, 194] on span "ROS" at bounding box center [21, 192] width 7 height 5
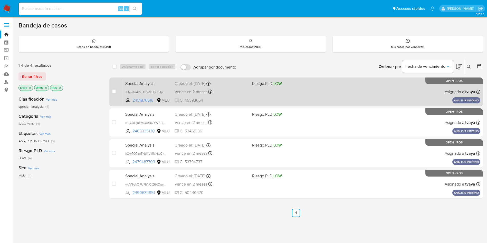
click at [295, 96] on div "Special Analysis XiN2XuA2zENbkMS0LFHp3yOR 2451876516 MLU Riesgo PLD: LOW Creado…" at bounding box center [301, 92] width 357 height 26
click at [275, 98] on div "Special Analysis XiN2XuA2zENbkMS0LFHp3yOR 2451876516 MLU Riesgo PLD: LOW Creado…" at bounding box center [301, 92] width 357 height 26
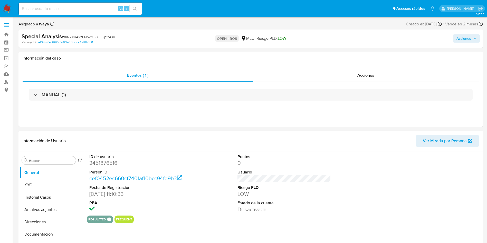
select select "10"
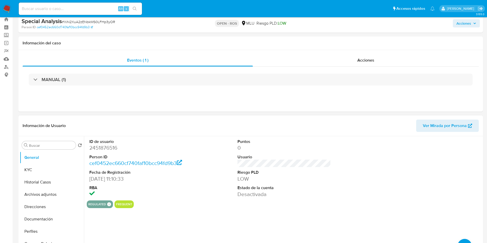
scroll to position [39, 0]
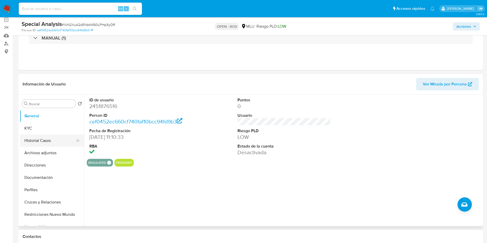
click at [38, 136] on button "Historial Casos" at bounding box center [50, 141] width 60 height 12
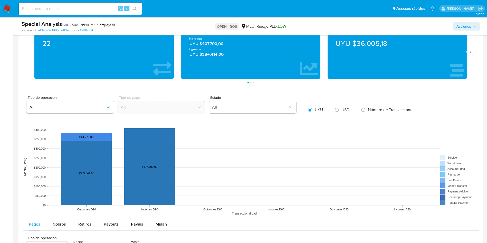
scroll to position [424, 0]
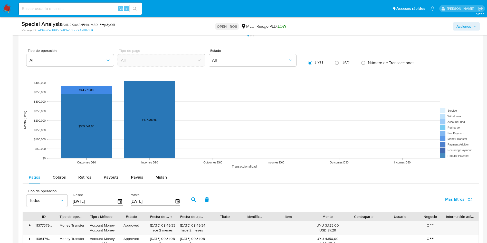
click at [397, 144] on rect at bounding box center [251, 120] width 457 height 103
click at [391, 124] on rect at bounding box center [251, 120] width 457 height 103
drag, startPoint x: 391, startPoint y: 124, endPoint x: 231, endPoint y: 124, distance: 159.0
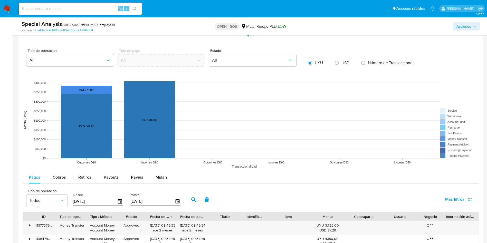
click at [231, 124] on rect at bounding box center [251, 120] width 457 height 103
click at [276, 140] on line at bounding box center [244, 140] width 392 height 0
click at [272, 91] on rect at bounding box center [251, 120] width 457 height 103
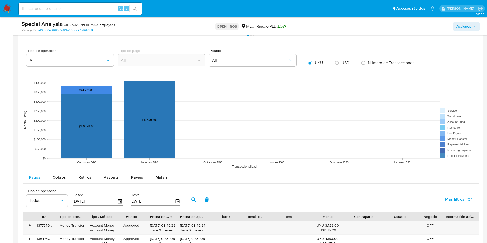
click at [313, 98] on rect at bounding box center [251, 120] width 457 height 103
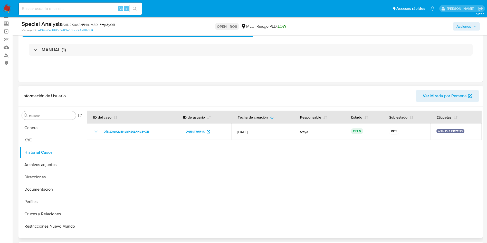
scroll to position [39, 0]
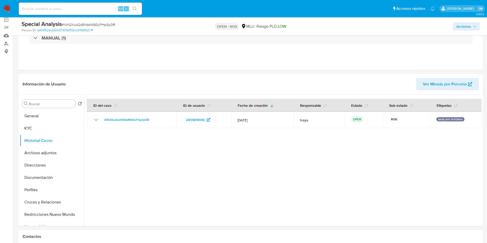
click at [461, 27] on span "Acciones" at bounding box center [464, 26] width 15 height 8
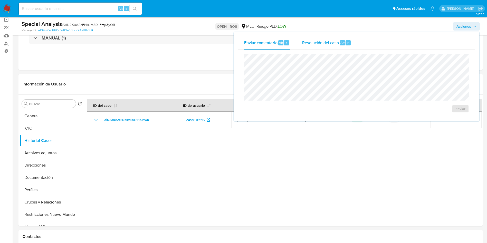
click at [331, 45] on span "Resolución del caso" at bounding box center [320, 43] width 37 height 6
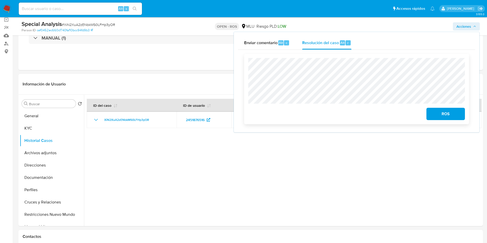
click at [448, 115] on span "ROS" at bounding box center [445, 113] width 25 height 11
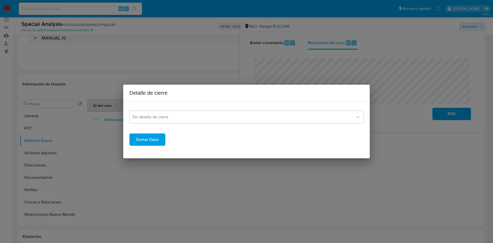
click at [157, 139] on span "Cerrar Caso" at bounding box center [147, 139] width 23 height 11
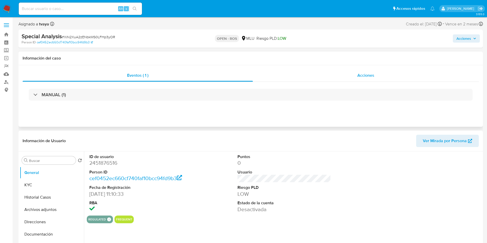
select select "10"
click at [464, 38] on span "Acciones" at bounding box center [464, 38] width 15 height 8
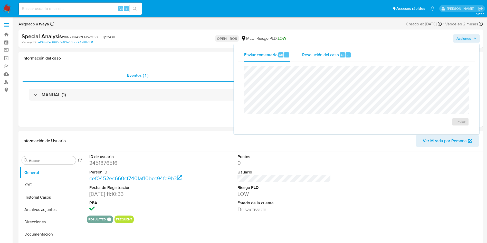
click at [322, 55] on span "Resolución del caso" at bounding box center [320, 55] width 37 height 6
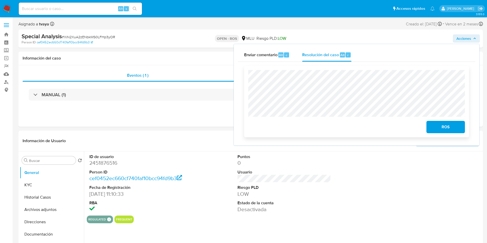
click at [444, 125] on span "ROS" at bounding box center [445, 127] width 25 height 11
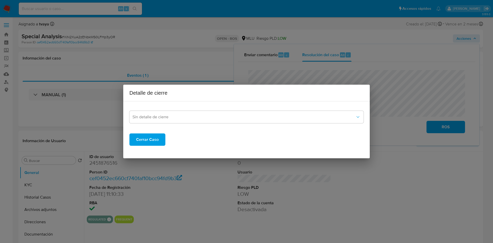
click at [157, 140] on span "Cerrar Caso" at bounding box center [147, 139] width 23 height 11
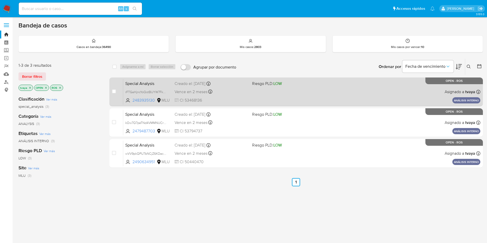
click at [358, 91] on div "Special Analysis rFTGaHjncYoQotBUYW7Fkfyd 2483935130 MLU Riesgo PLD: LOW Creado…" at bounding box center [301, 92] width 357 height 26
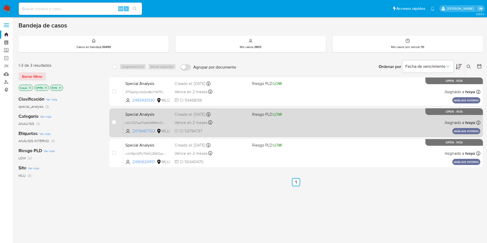
click at [302, 125] on div "Special Analysis kOw7Q7peTNd4VMMNUCrkvOhM 2479487703 MLU Riesgo PLD: LOW Creado…" at bounding box center [301, 123] width 357 height 26
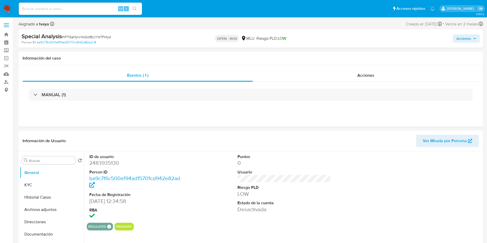
select select "10"
click at [465, 39] on span "Acciones" at bounding box center [464, 38] width 15 height 8
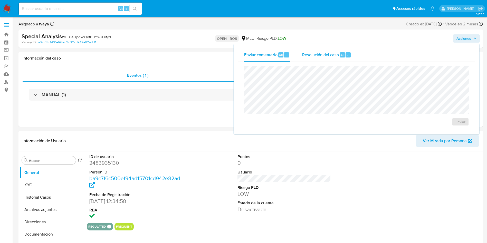
click at [326, 59] on div "Resolución del caso Alt r" at bounding box center [326, 54] width 49 height 13
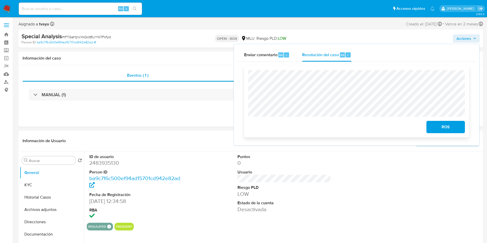
click at [445, 127] on span "ROS" at bounding box center [445, 127] width 25 height 11
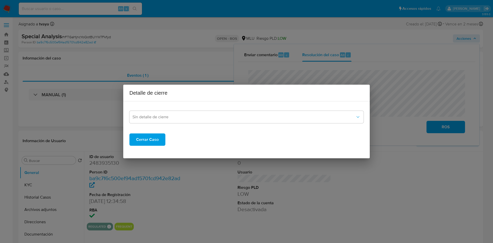
click at [151, 141] on span "Cerrar Caso" at bounding box center [147, 139] width 23 height 11
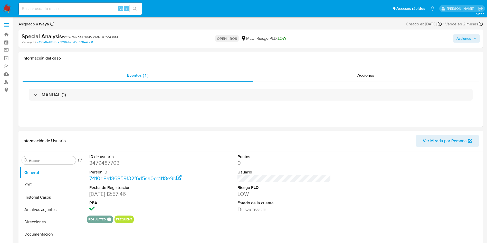
select select "10"
click at [472, 35] on span "Acciones" at bounding box center [467, 38] width 20 height 7
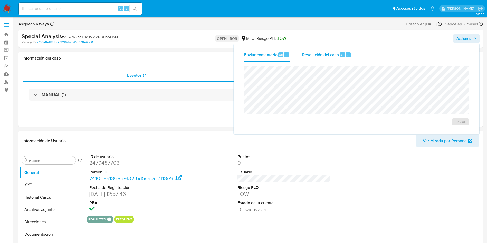
click at [314, 58] on span "Resolución del caso" at bounding box center [320, 55] width 37 height 6
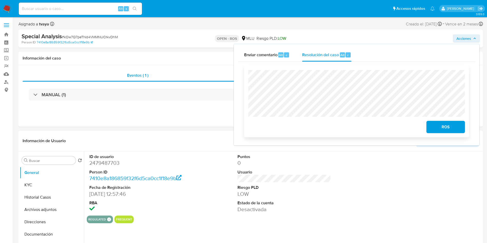
click at [453, 125] on span "ROS" at bounding box center [445, 127] width 25 height 11
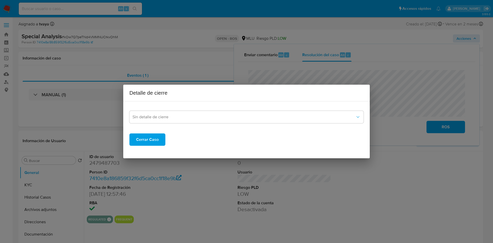
click at [153, 138] on span "Cerrar Caso" at bounding box center [147, 139] width 23 height 11
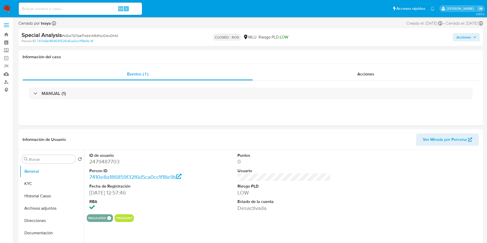
select select "10"
click at [472, 35] on span "Acciones" at bounding box center [467, 37] width 20 height 7
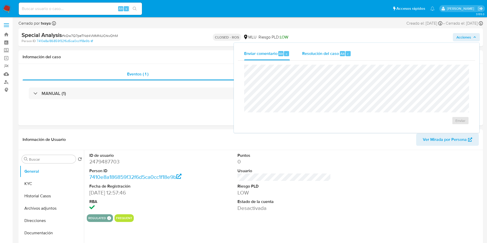
click at [338, 47] on div "Resolución del caso Alt r" at bounding box center [326, 53] width 49 height 13
click at [180, 58] on h1 "Información del caso" at bounding box center [251, 56] width 457 height 5
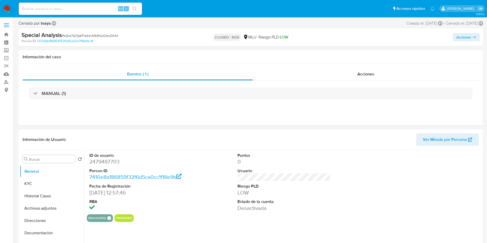
select select "10"
click at [318, 125] on div "Eventos ( 1 ) Acciones MANUAL (1)" at bounding box center [250, 95] width 465 height 62
click at [44, 208] on button "Archivos adjuntos" at bounding box center [50, 208] width 60 height 12
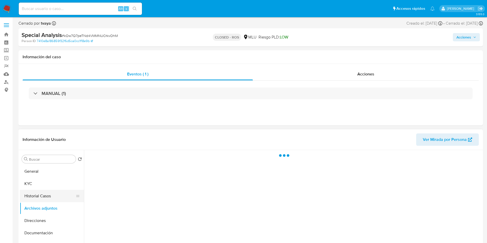
click at [46, 196] on button "Historial Casos" at bounding box center [50, 196] width 60 height 12
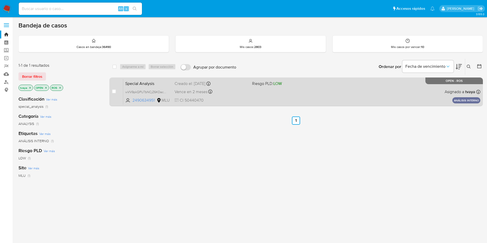
click at [307, 85] on span "Riesgo PLD: LOW" at bounding box center [288, 83] width 73 height 7
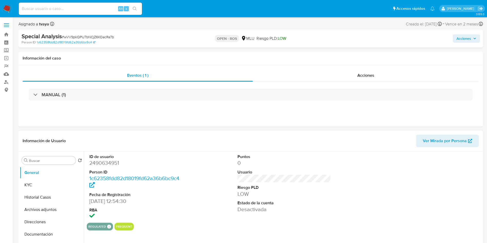
click at [467, 42] on span "Acciones" at bounding box center [464, 38] width 15 height 8
select select "10"
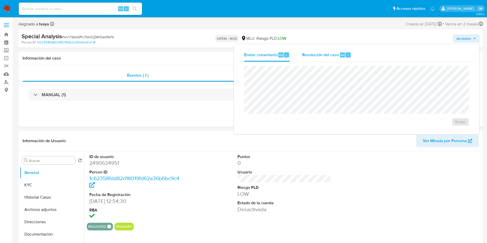
click at [327, 55] on span "Resolución del caso" at bounding box center [320, 55] width 37 height 6
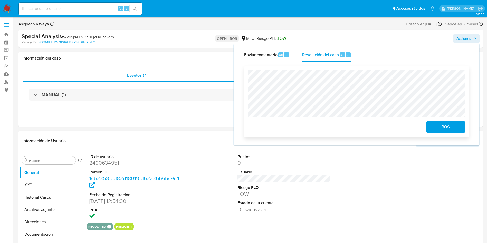
click at [445, 129] on span "ROS" at bounding box center [445, 127] width 25 height 11
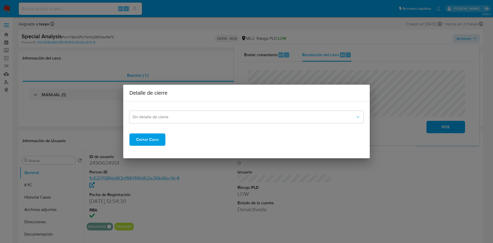
click at [147, 136] on span "Cerrar Caso" at bounding box center [147, 139] width 23 height 11
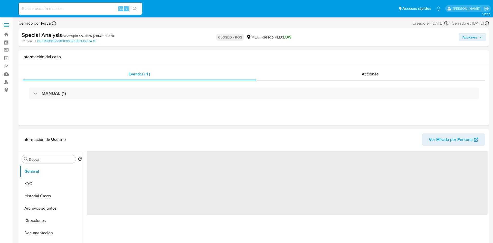
select select "10"
